Goal: Task Accomplishment & Management: Manage account settings

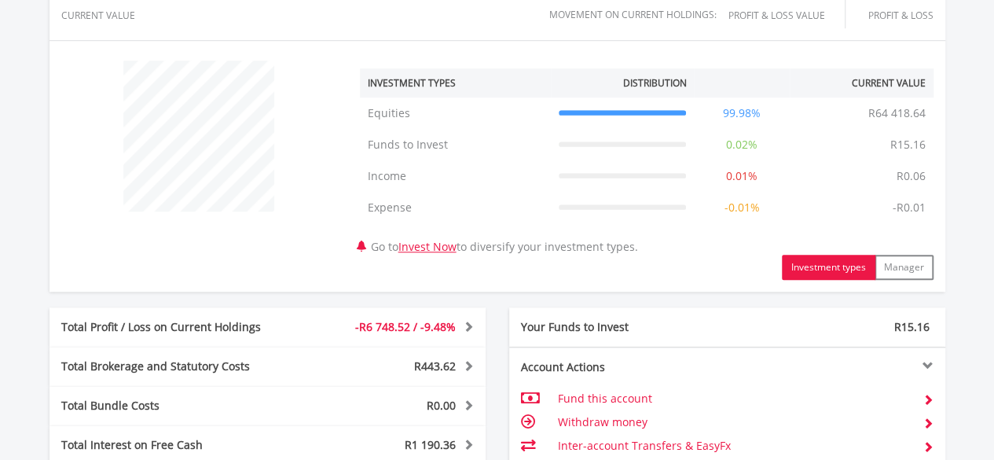
scroll to position [864, 0]
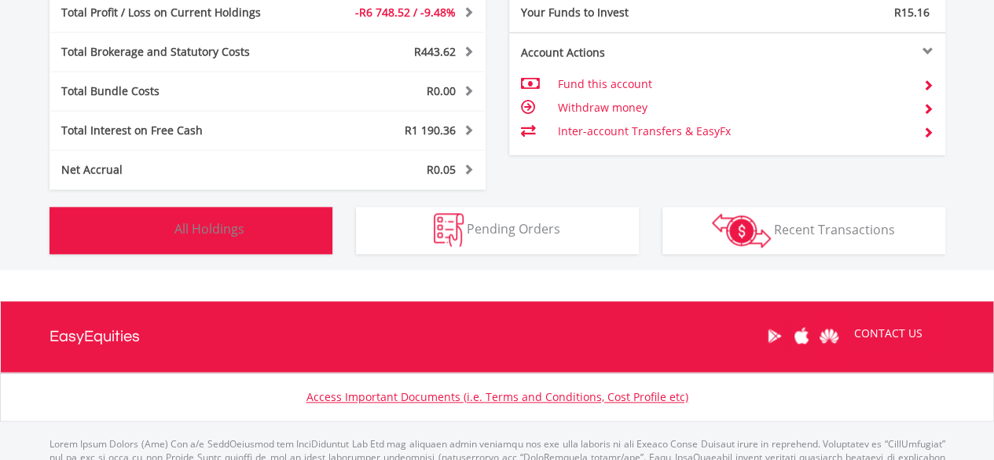
click at [97, 227] on button "Holdings All Holdings" at bounding box center [190, 230] width 283 height 47
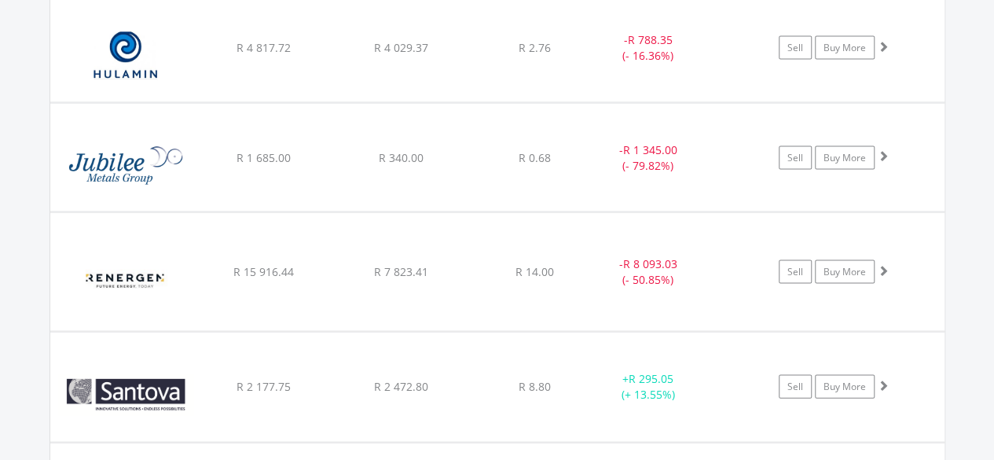
scroll to position [1571, 0]
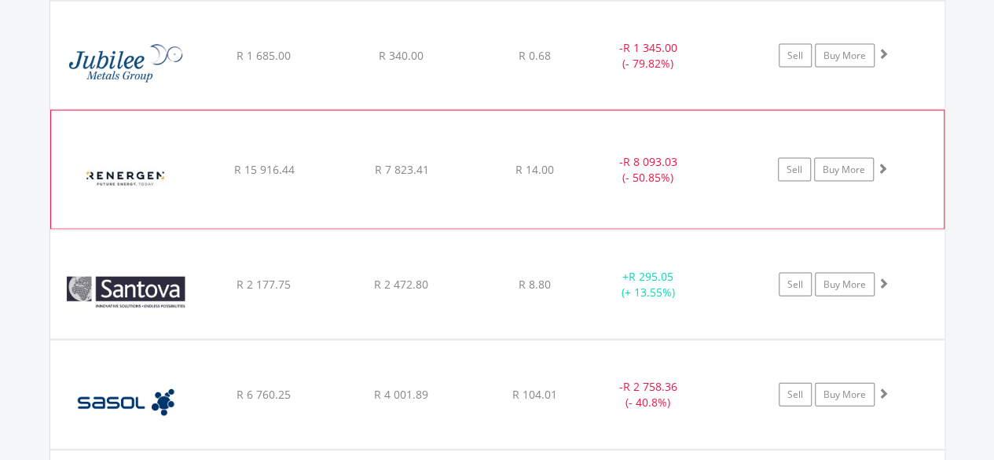
click at [118, 147] on img at bounding box center [126, 177] width 135 height 94
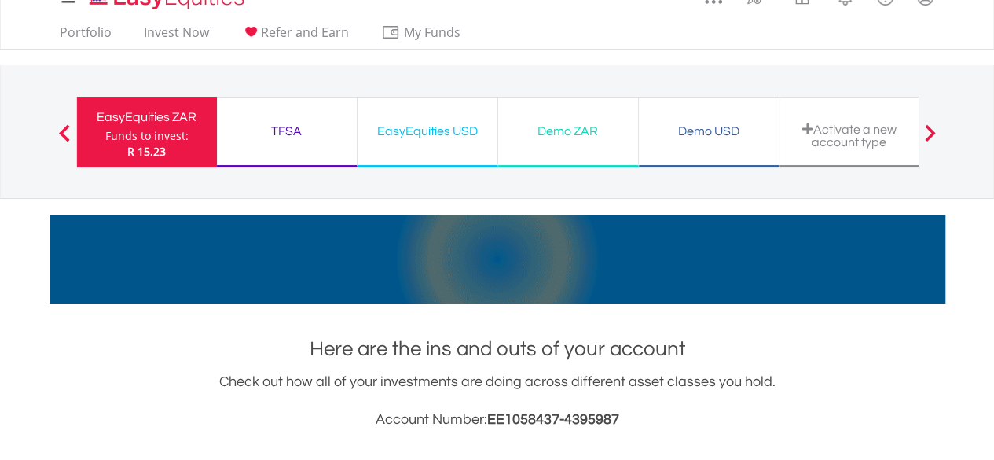
scroll to position [0, 0]
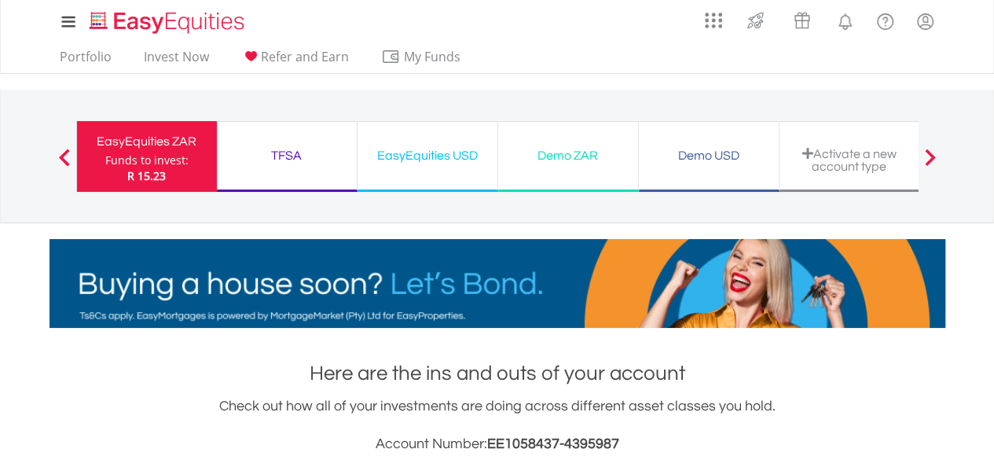
click at [292, 152] on div "TFSA" at bounding box center [286, 156] width 121 height 22
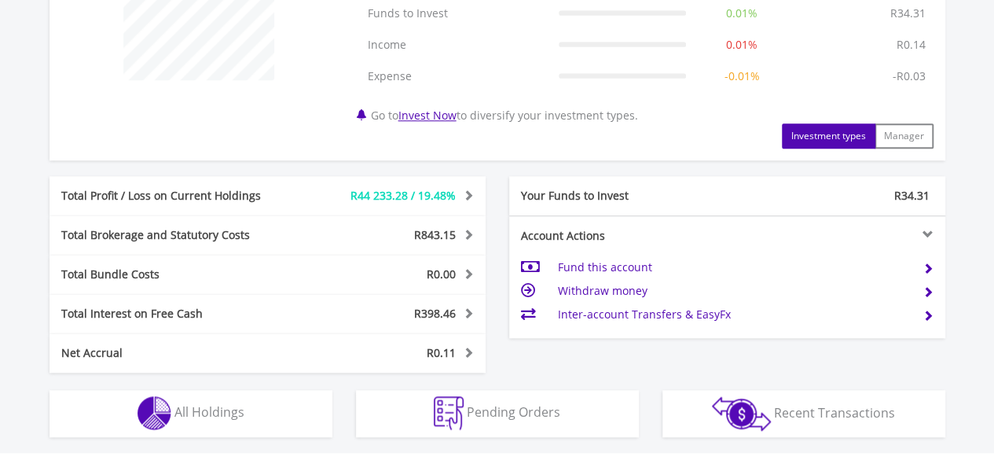
scroll to position [930, 0]
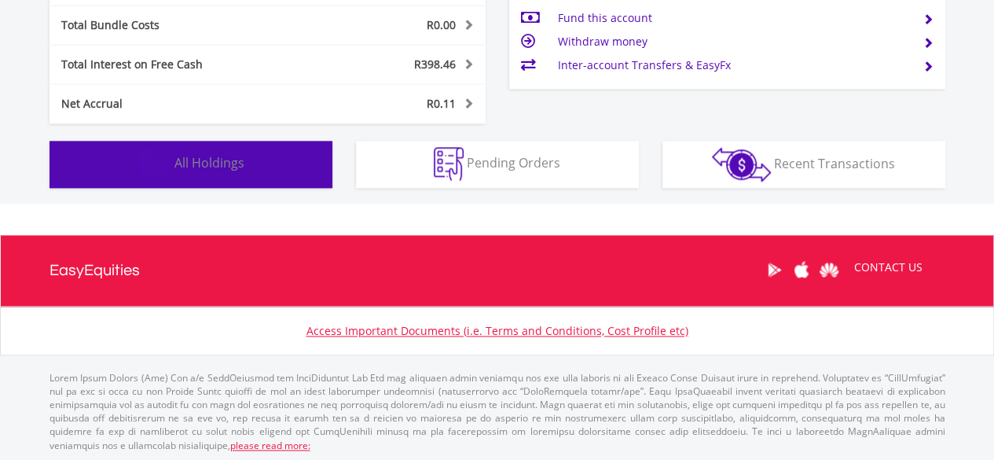
click at [102, 163] on button "Holdings All Holdings" at bounding box center [190, 164] width 283 height 47
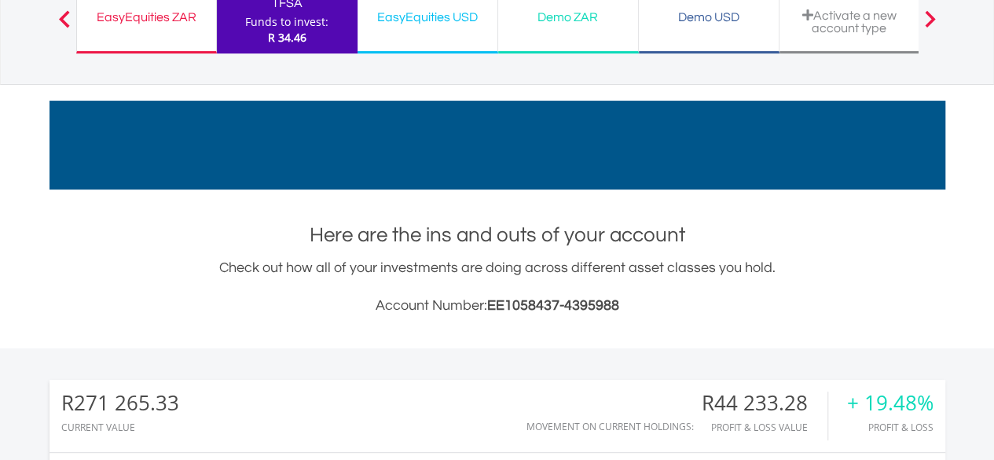
scroll to position [0, 0]
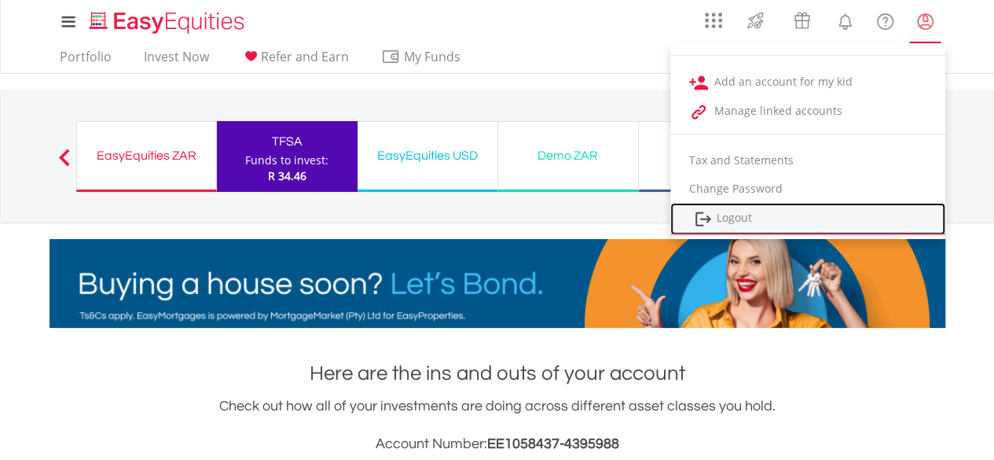
click at [753, 219] on link "Logout" at bounding box center [807, 219] width 275 height 32
